Goal: Consume media (video, audio)

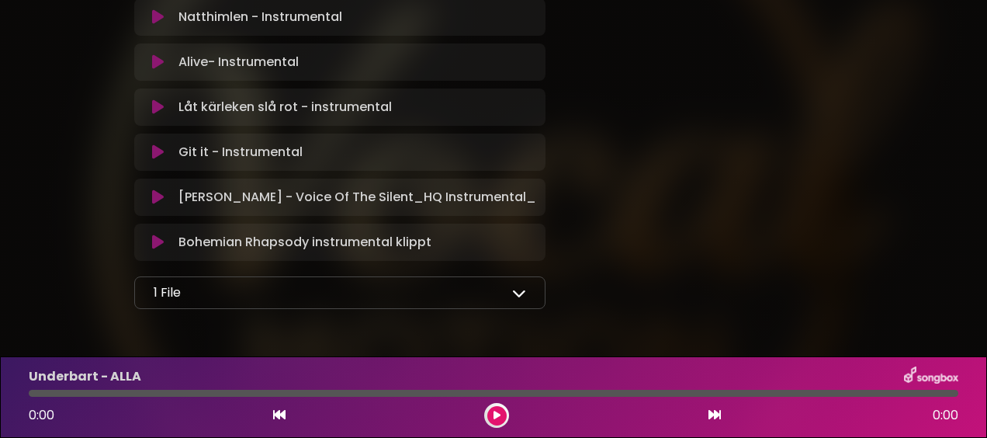
scroll to position [1991, 0]
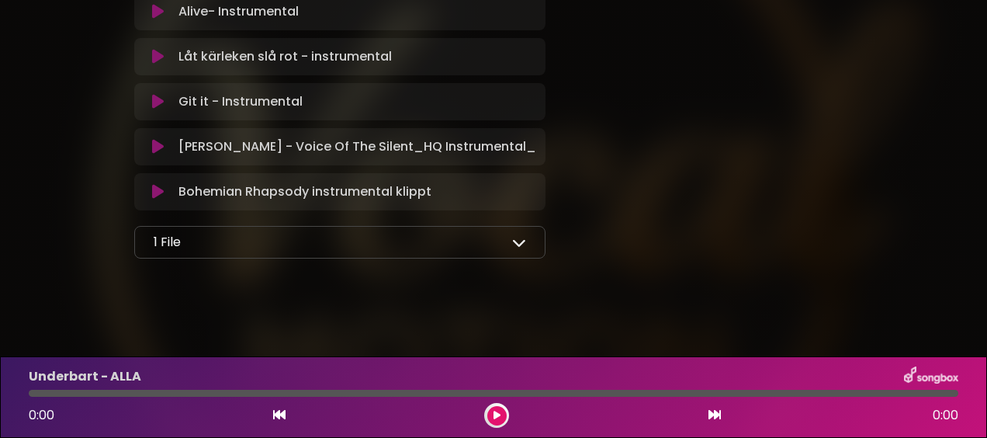
click at [520, 245] on icon at bounding box center [519, 242] width 14 height 14
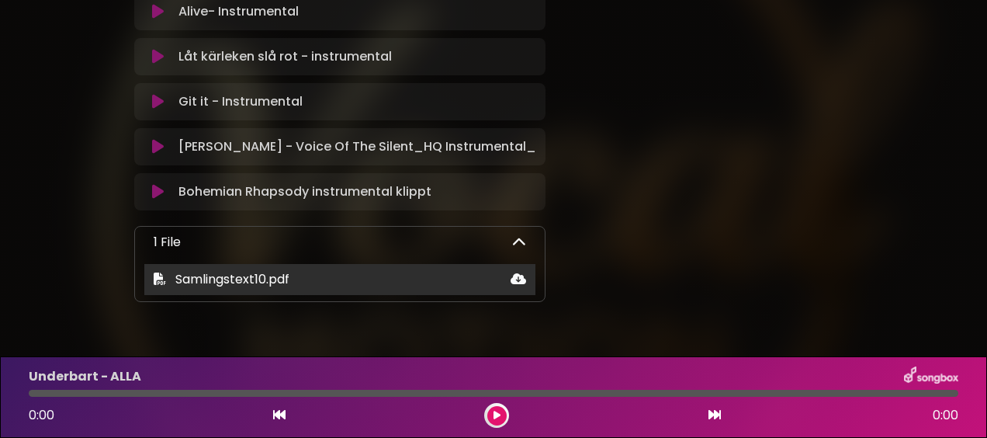
click at [238, 284] on span "Samlingstext10.pdf" at bounding box center [232, 279] width 114 height 18
click at [514, 278] on icon at bounding box center [519, 278] width 16 height 12
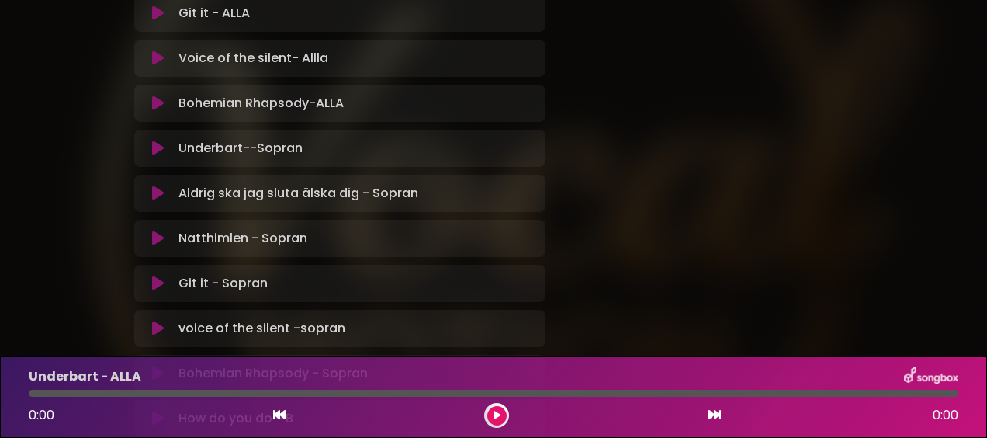
scroll to position [206, 0]
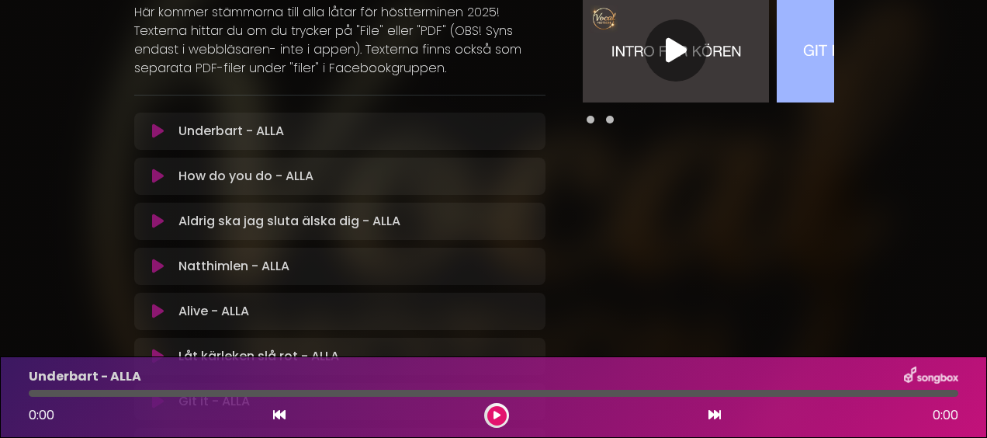
click at [667, 51] on icon at bounding box center [676, 50] width 21 height 28
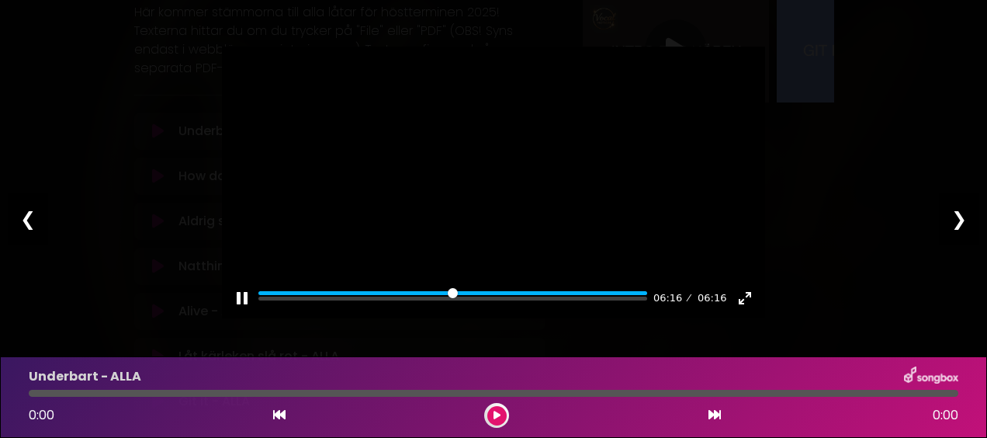
type input "***"
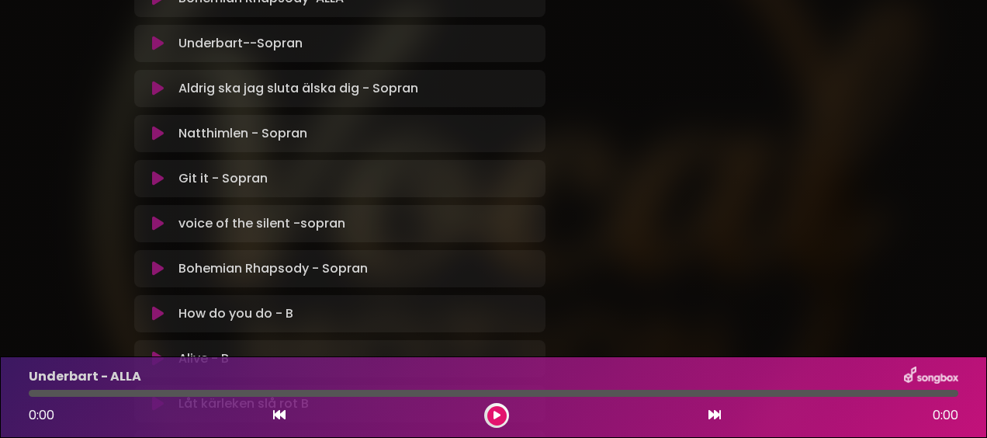
scroll to position [776, 0]
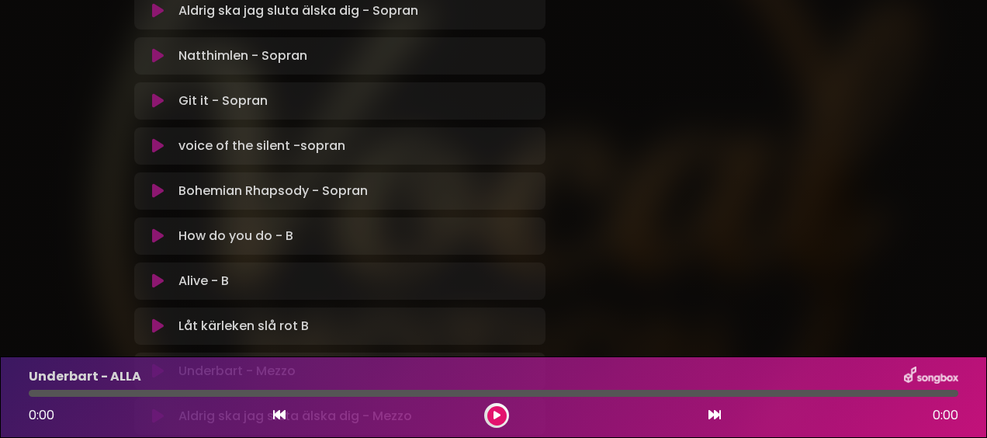
click at [158, 233] on icon at bounding box center [158, 236] width 12 height 16
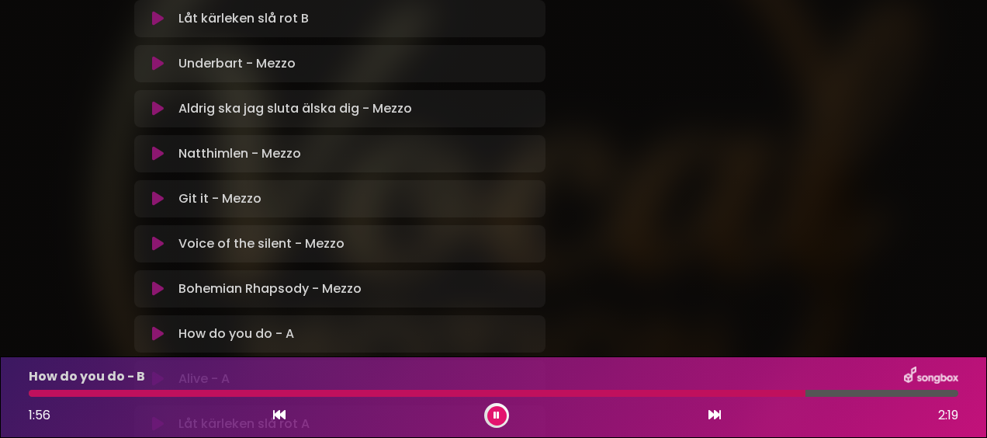
scroll to position [1164, 0]
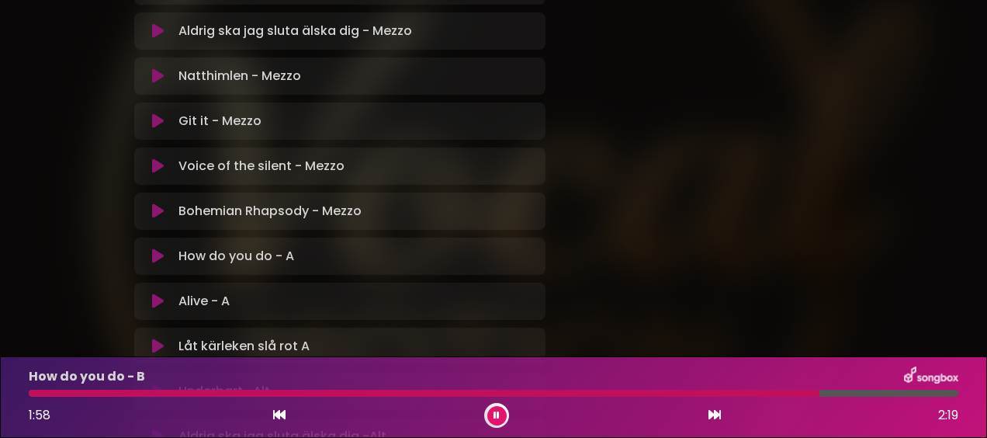
click at [154, 253] on icon at bounding box center [158, 256] width 12 height 16
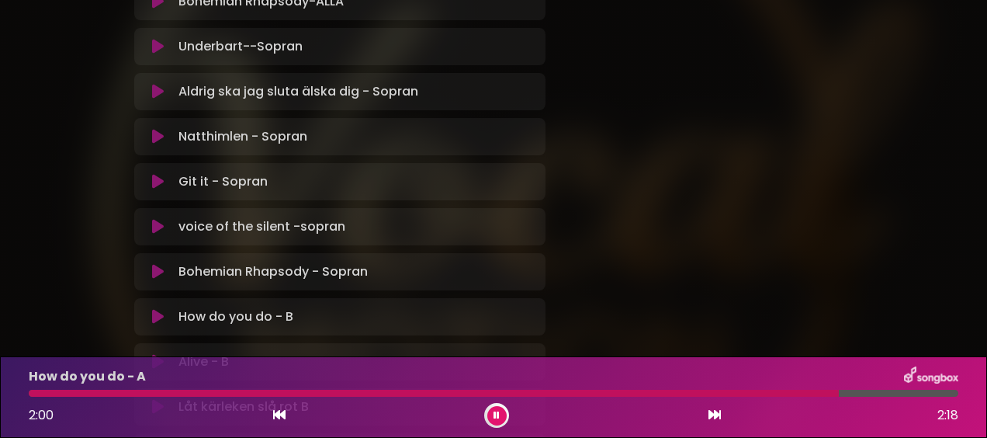
scroll to position [230, 0]
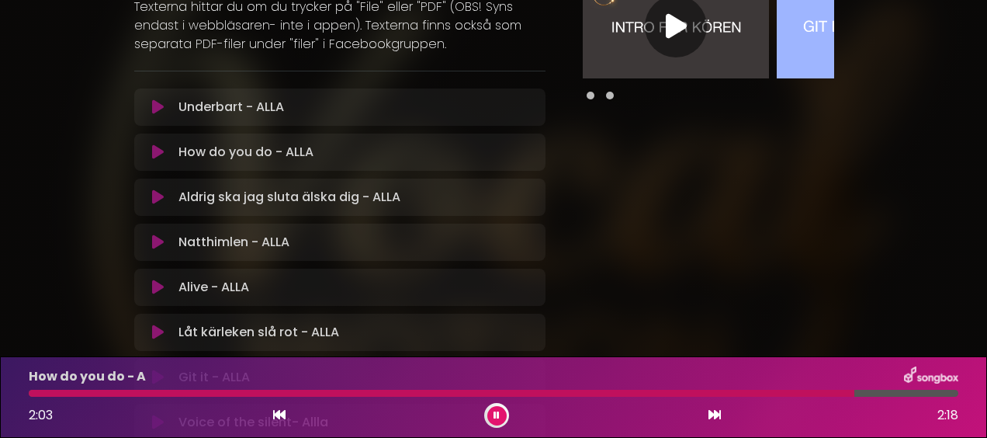
click at [154, 149] on icon at bounding box center [158, 152] width 12 height 16
